Goal: Task Accomplishment & Management: Manage account settings

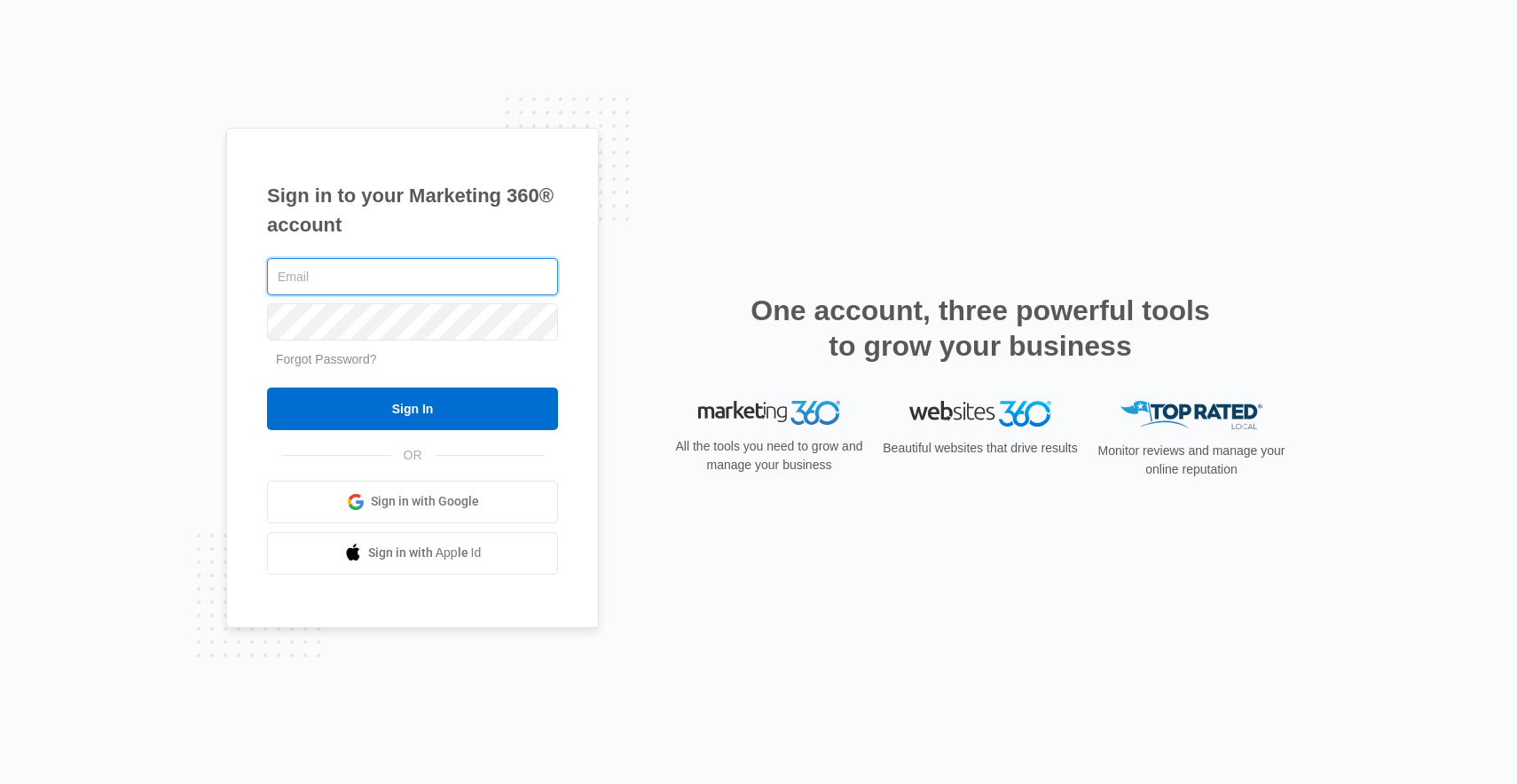
type input "[EMAIL_ADDRESS][DOMAIN_NAME]"
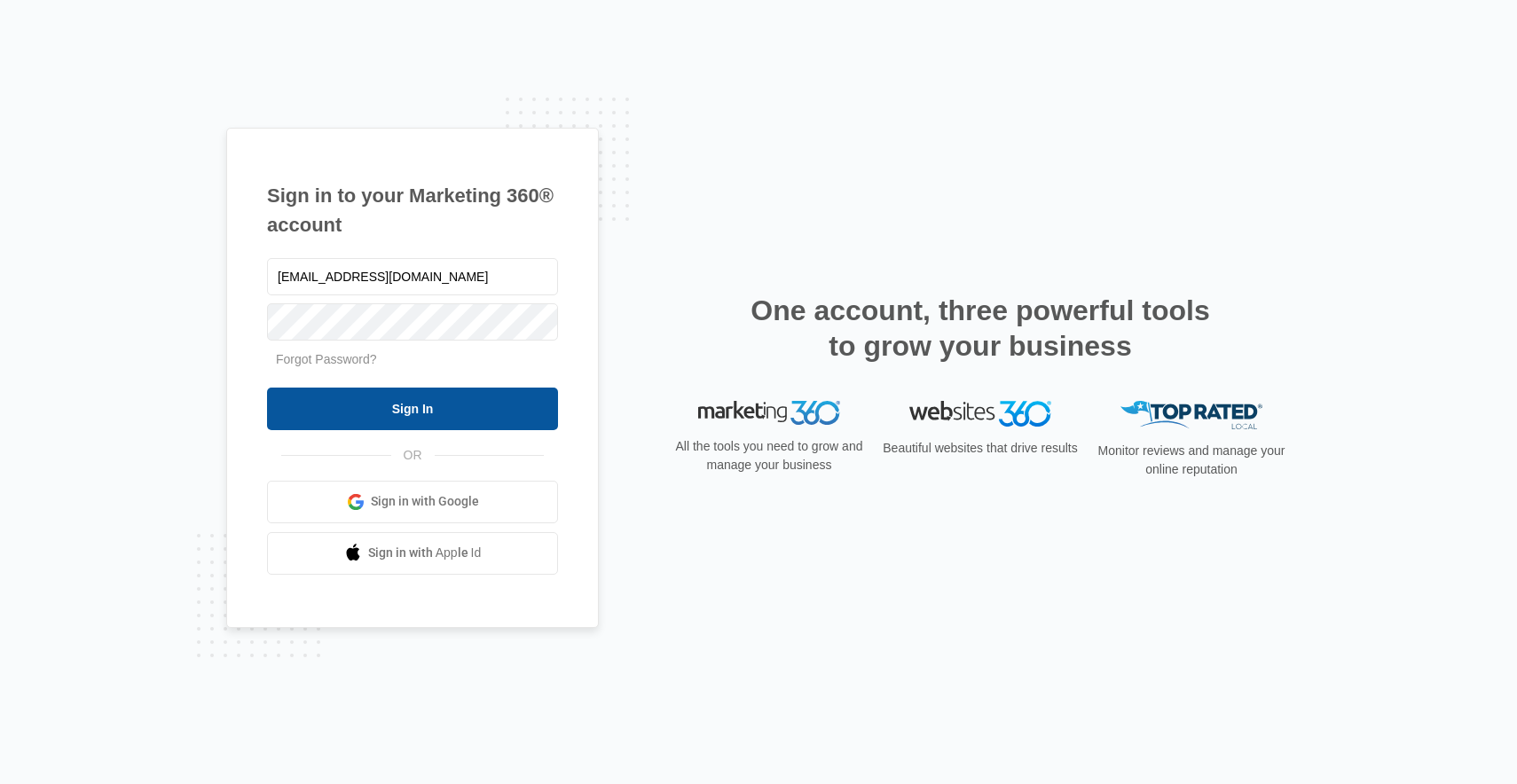
click at [498, 401] on input "Sign In" at bounding box center [413, 409] width 291 height 42
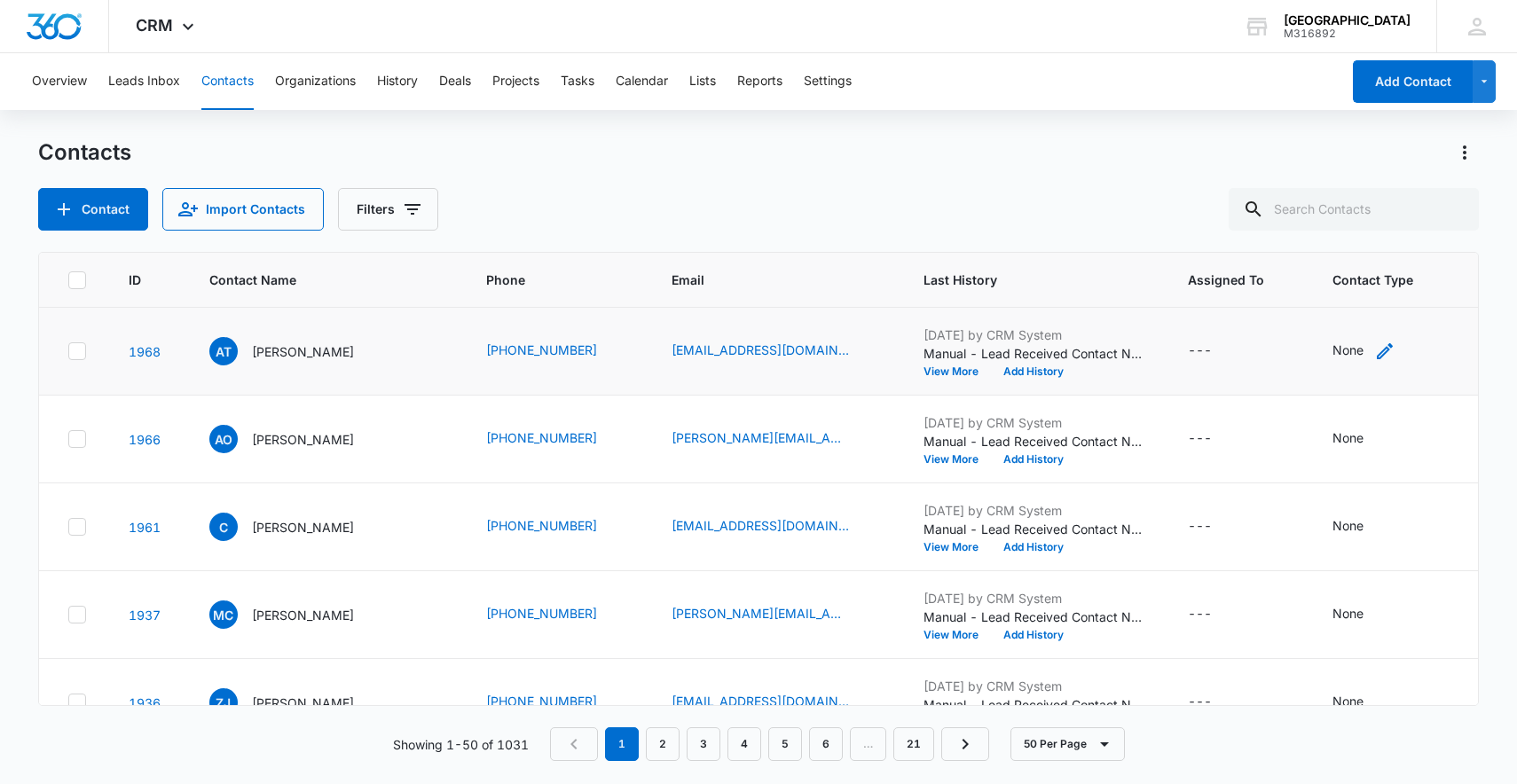
click at [1354, 355] on div "None" at bounding box center [1364, 351] width 63 height 21
click at [1339, 228] on div at bounding box center [1326, 238] width 79 height 22
click at [1242, 341] on div "---" at bounding box center [1239, 351] width 102 height 21
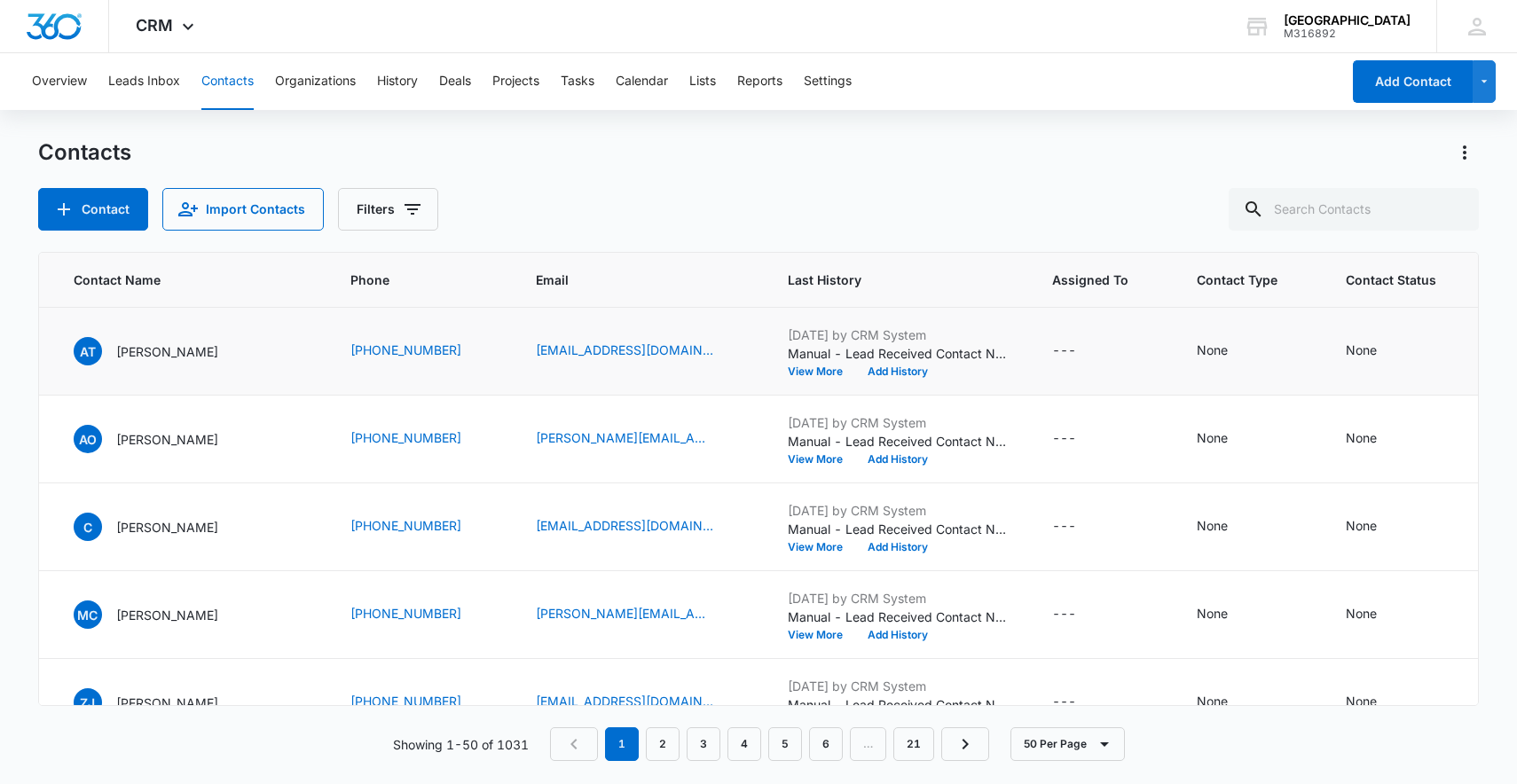
scroll to position [0, 146]
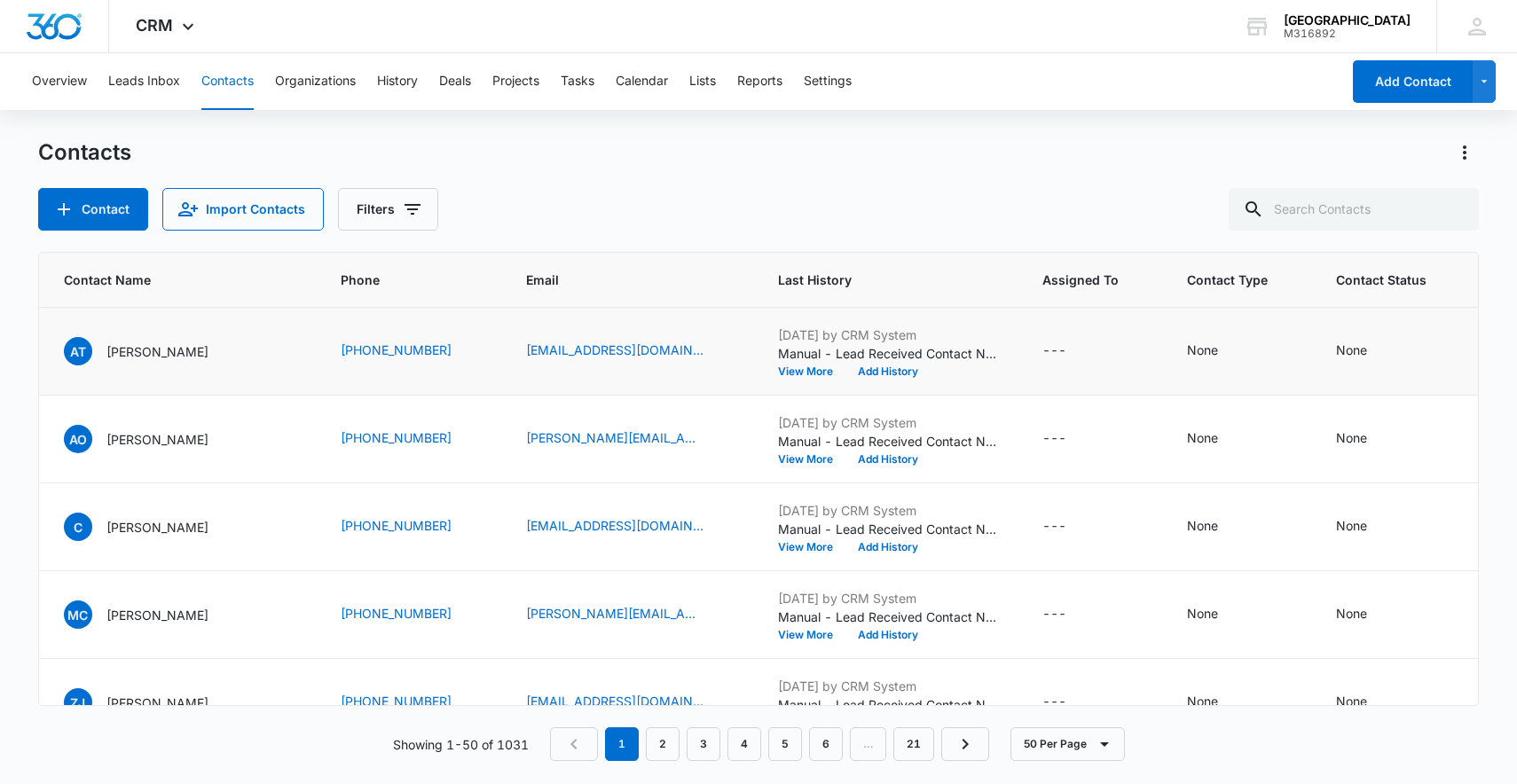
click at [1361, 363] on td "None" at bounding box center [1441, 351] width 252 height 88
click at [1378, 346] on icon "Contact Status - None - Select to Edit Field" at bounding box center [1388, 351] width 21 height 21
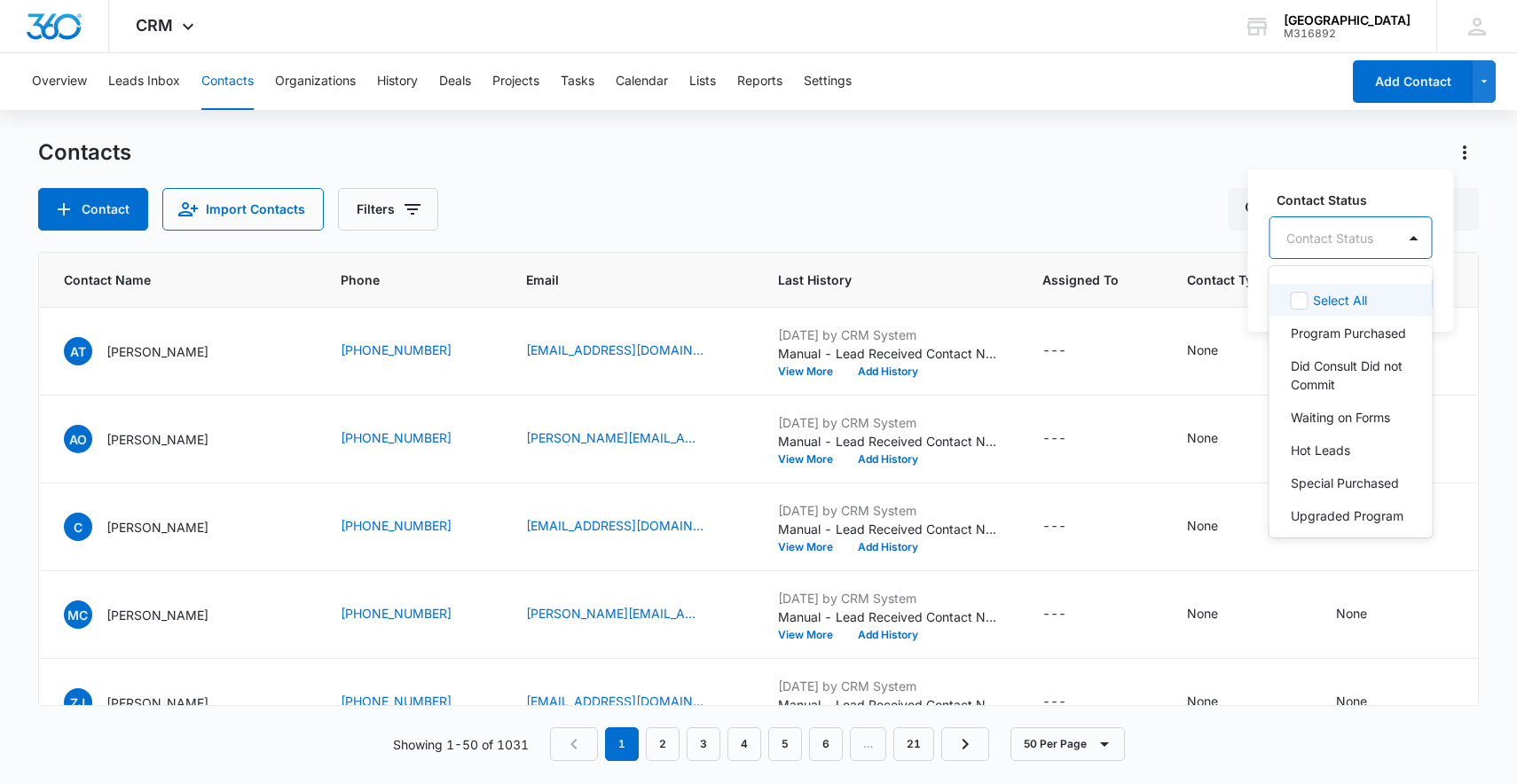
click at [1366, 230] on div at bounding box center [1330, 238] width 87 height 22
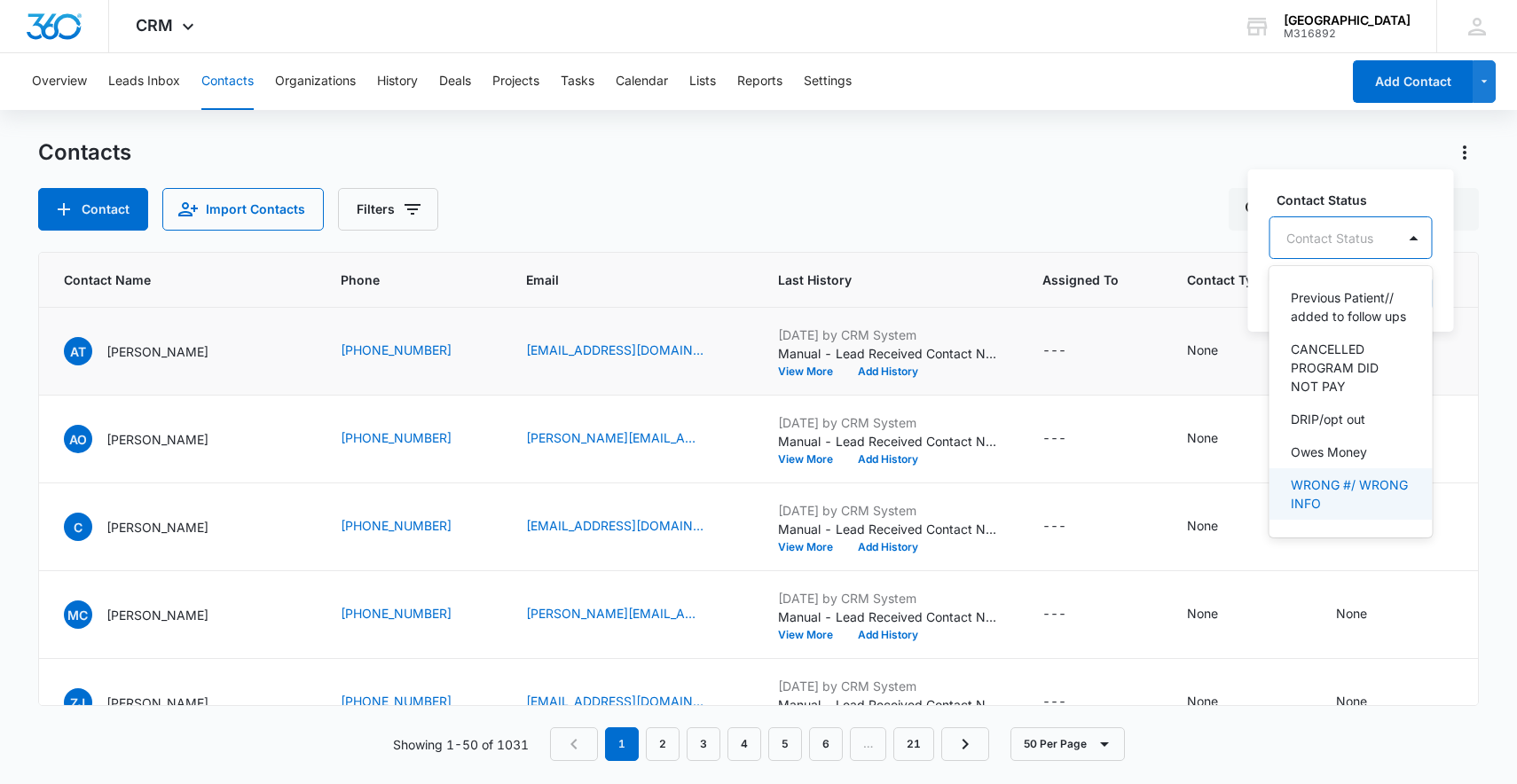
click at [1335, 495] on p "WRONG #/ WRONG INFO" at bounding box center [1349, 494] width 117 height 37
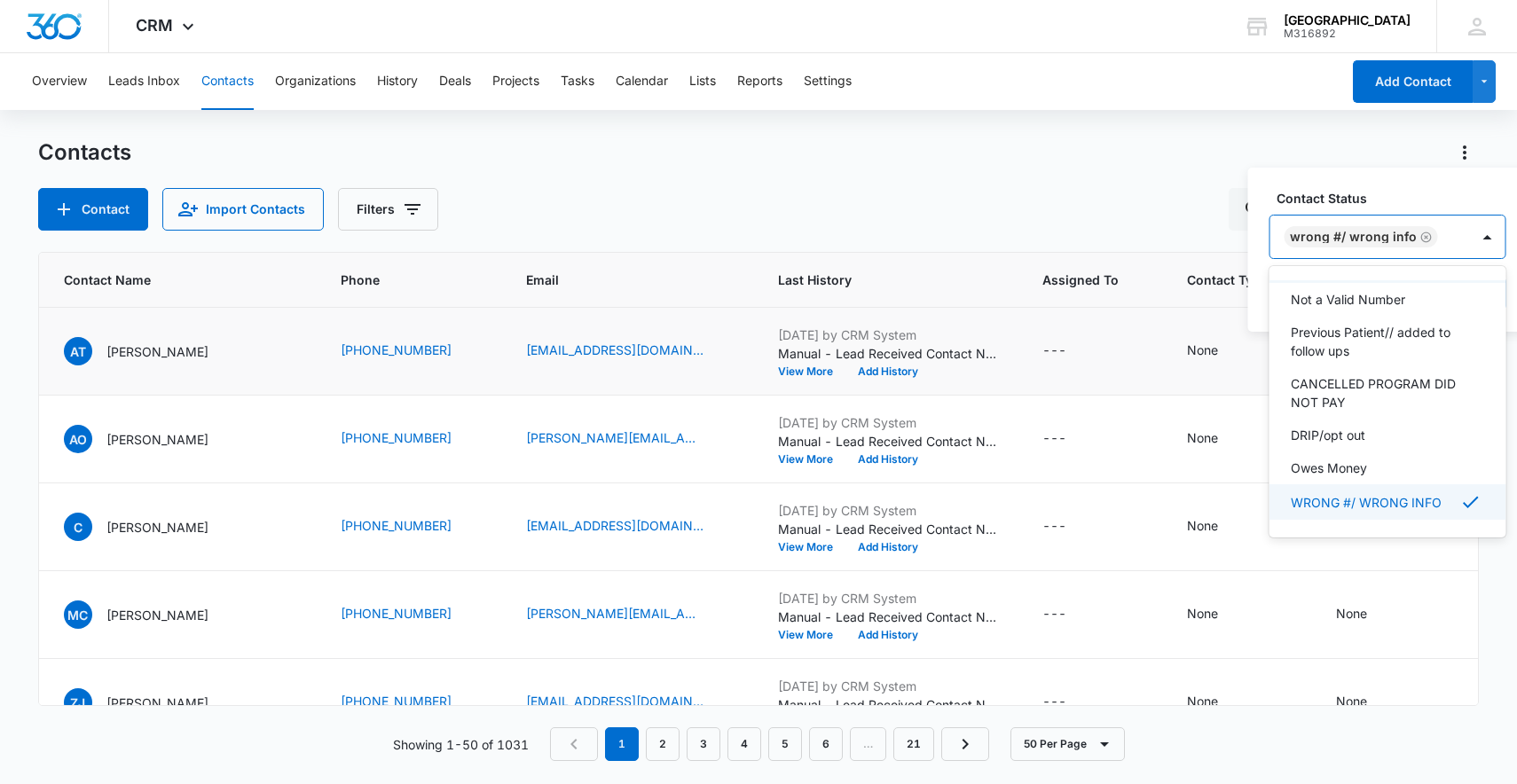
click at [1458, 250] on div "WRONG #/ WRONG INFO" at bounding box center [1370, 237] width 200 height 42
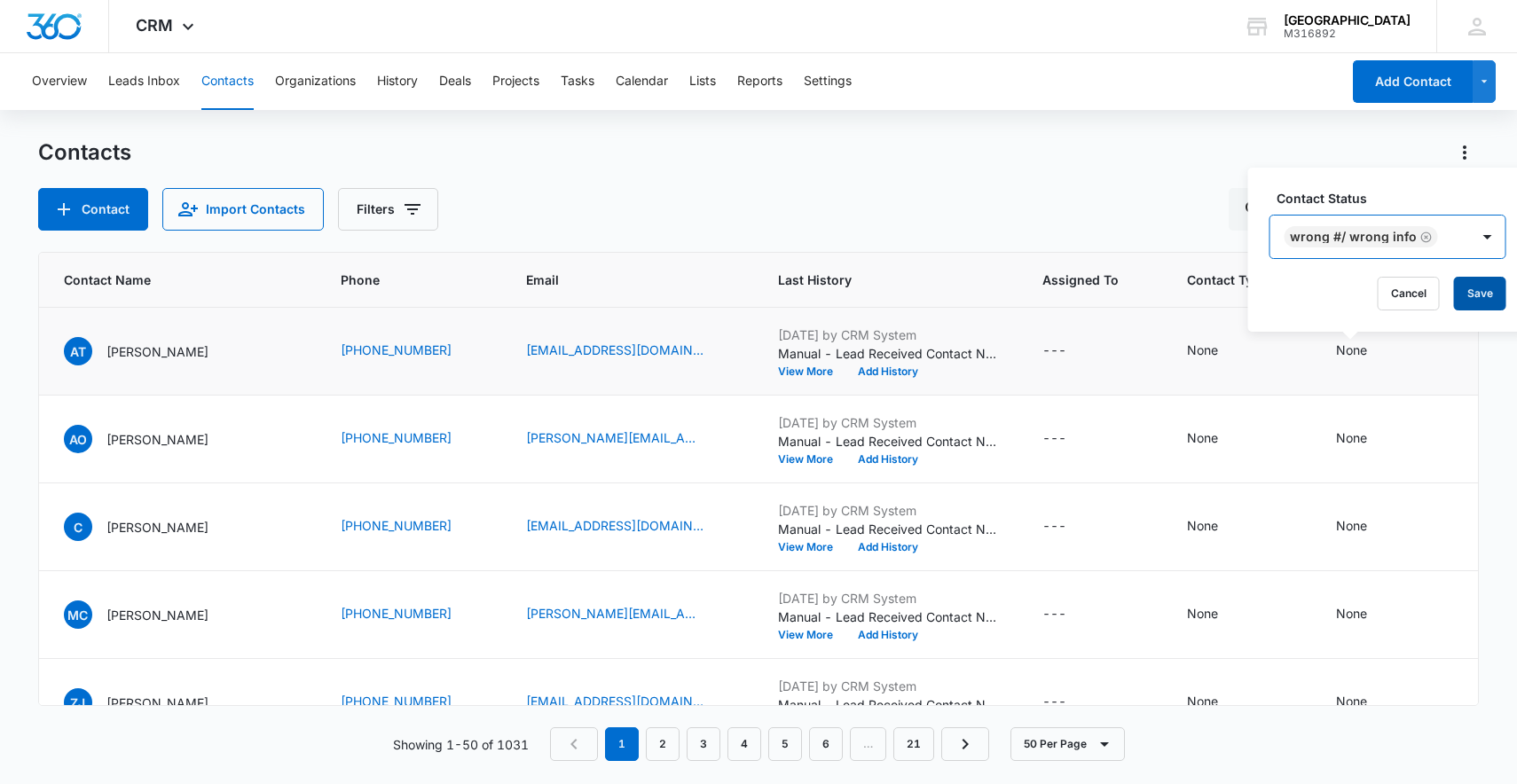
click at [1475, 295] on button "Save" at bounding box center [1480, 293] width 53 height 34
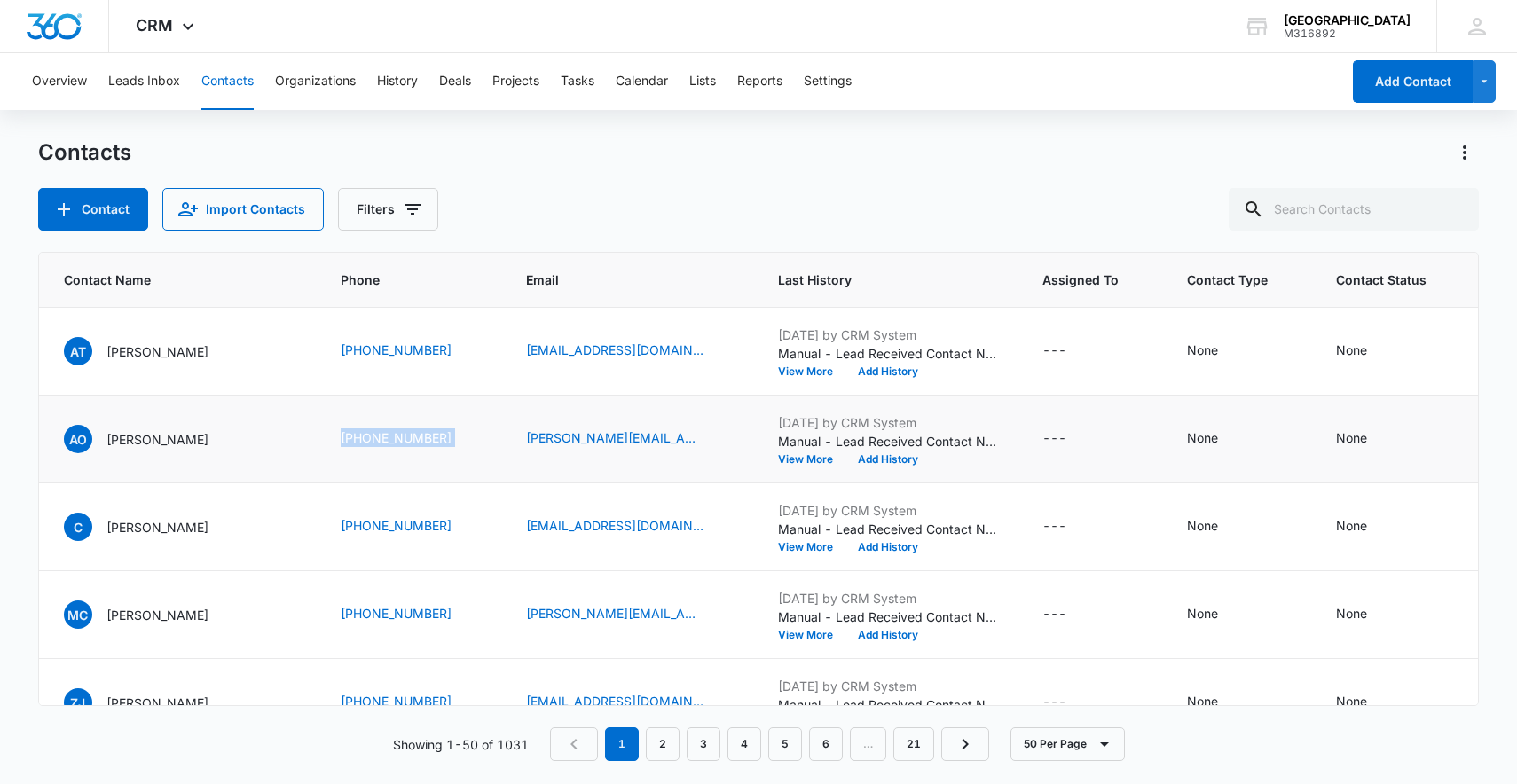
drag, startPoint x: 315, startPoint y: 444, endPoint x: 496, endPoint y: 442, distance: 181.0
click at [496, 442] on tr "1966 AO Ashly Olivas (626) 392-5721 gonzalez.ashly@gmail.com Oct 14, 2025 by CR…" at bounding box center [867, 439] width 1948 height 88
copy div "(626) 392-5721"
